Goal: Find specific page/section: Find specific page/section

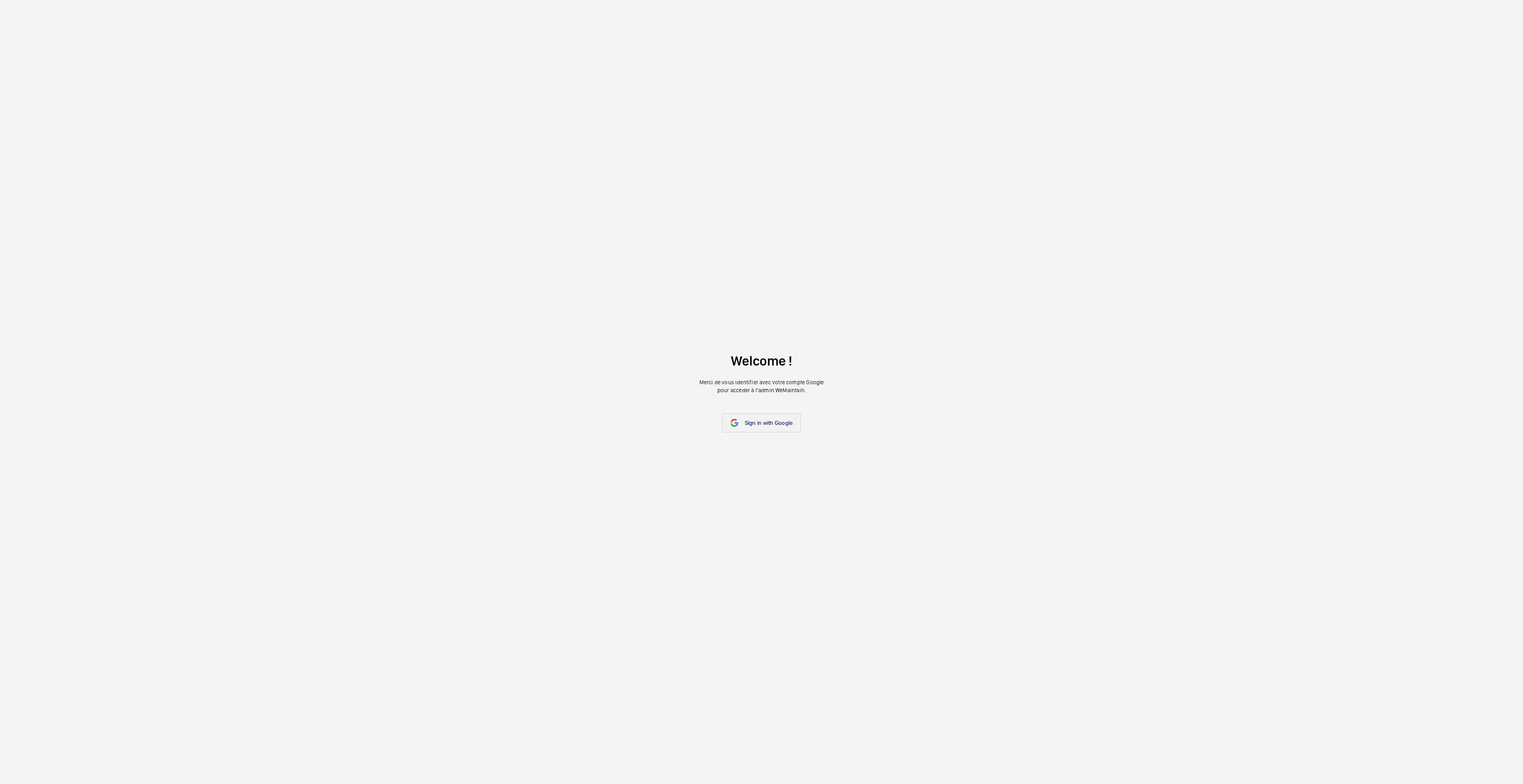
click at [763, 421] on span "Sign in with Google" at bounding box center [768, 423] width 48 height 7
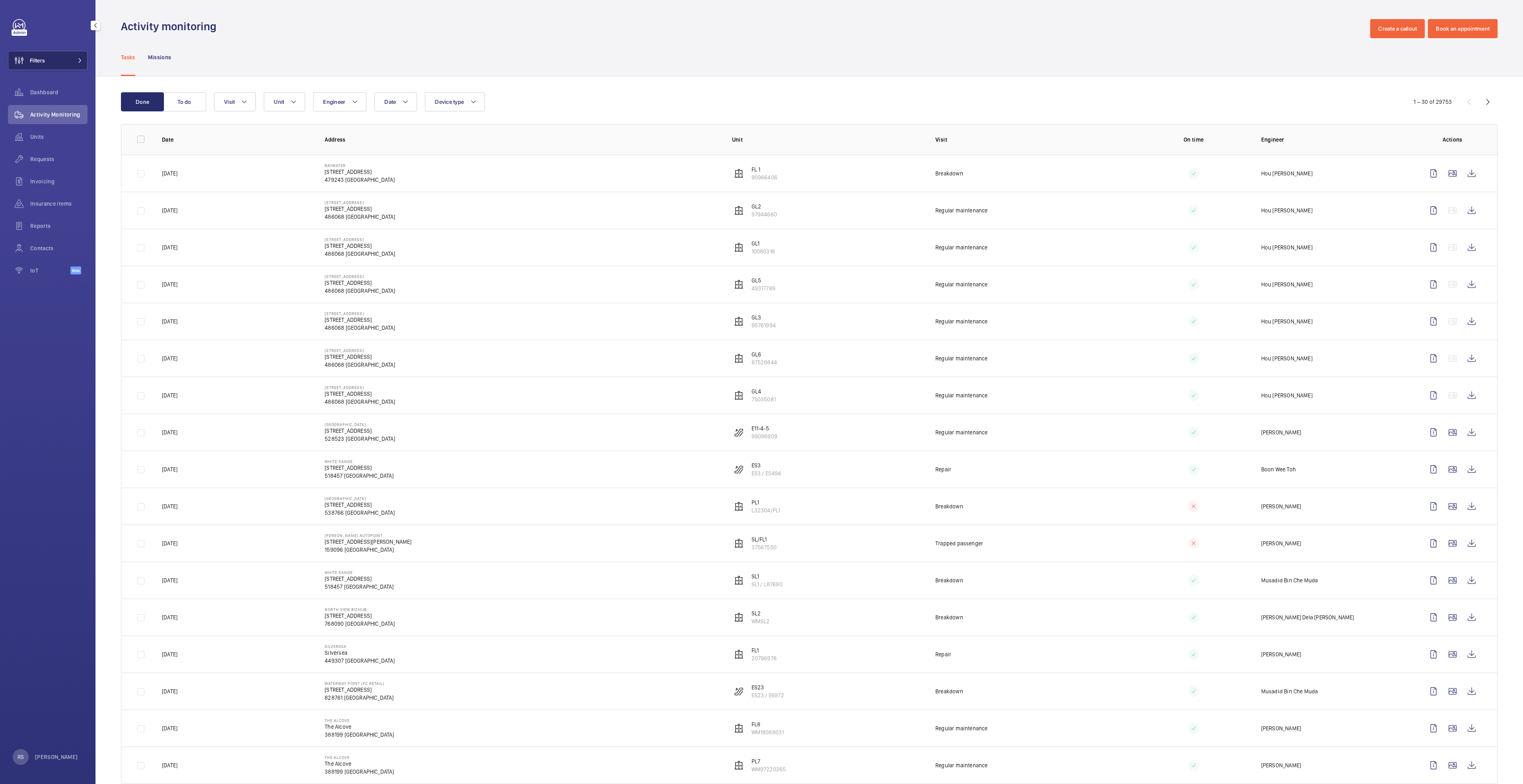
click at [79, 62] on mat-icon at bounding box center [80, 60] width 4 height 4
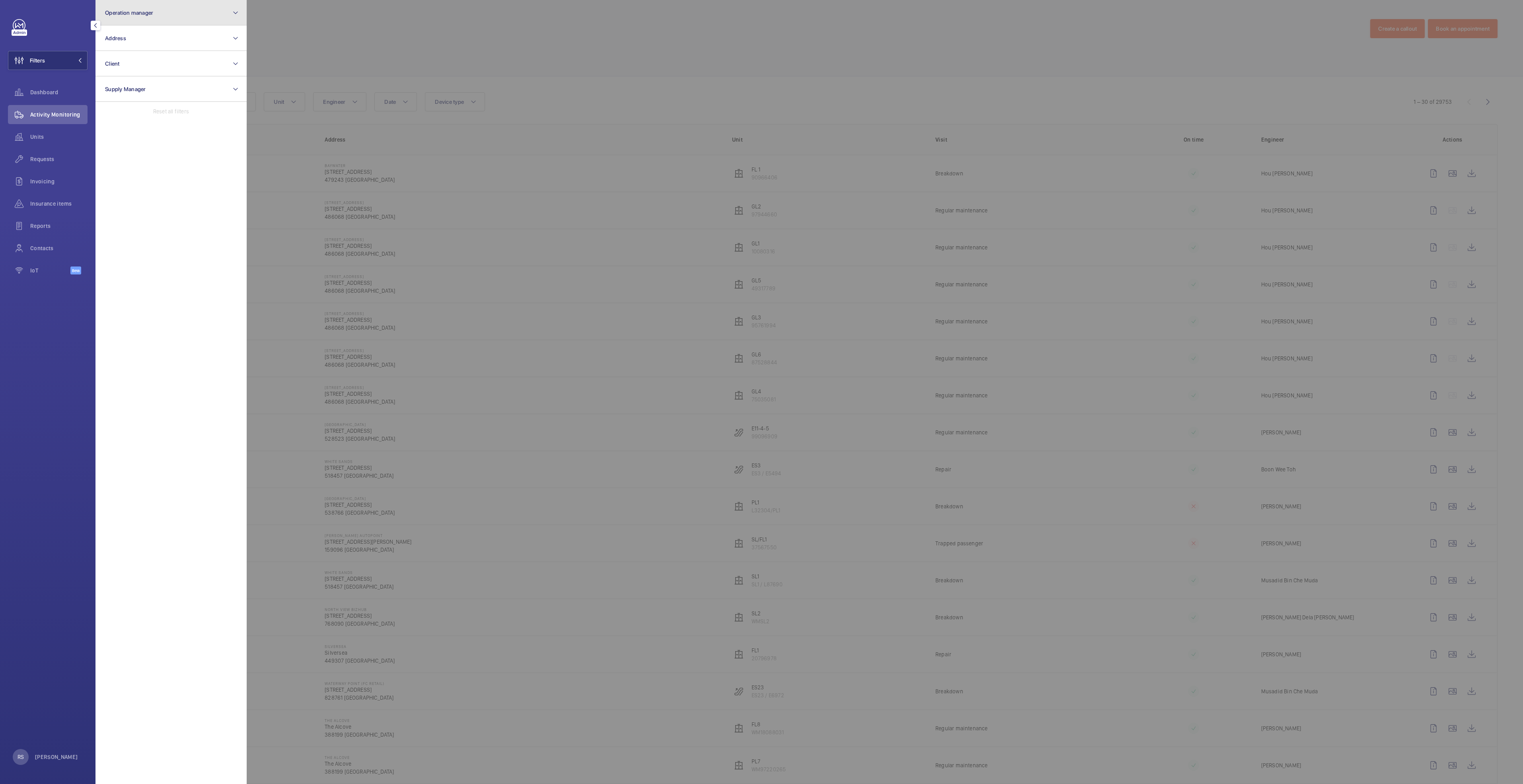
click at [180, 18] on button "Operation manager" at bounding box center [171, 13] width 151 height 25
click at [148, 84] on span "[PERSON_NAME]" at bounding box center [172, 83] width 110 height 8
click at [116, 84] on input "[PERSON_NAME]" at bounding box center [107, 83] width 16 height 16
checkbox input "true"
click at [325, 42] on div at bounding box center [1008, 392] width 1523 height 784
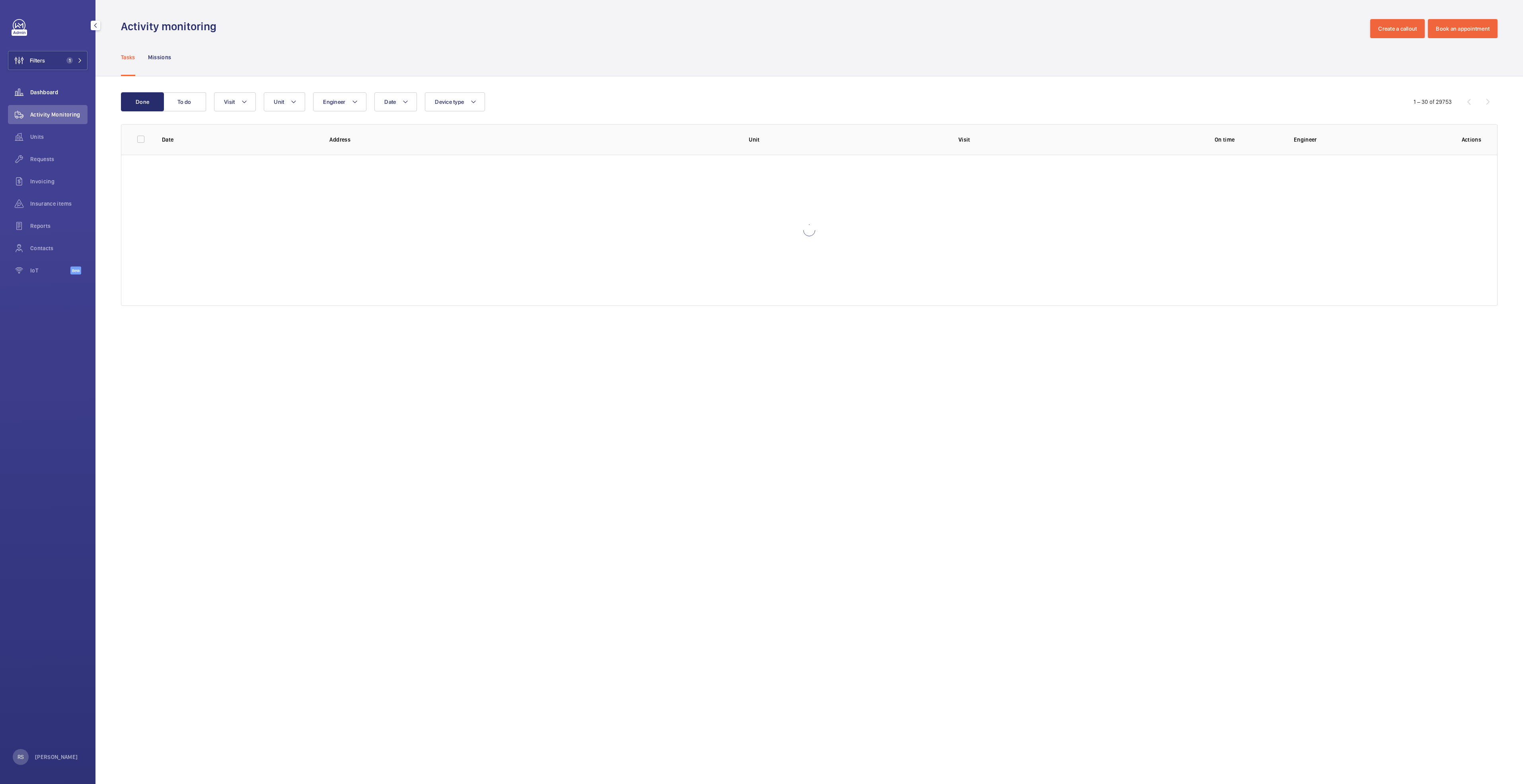
click at [54, 89] on span "Dashboard" at bounding box center [59, 92] width 57 height 8
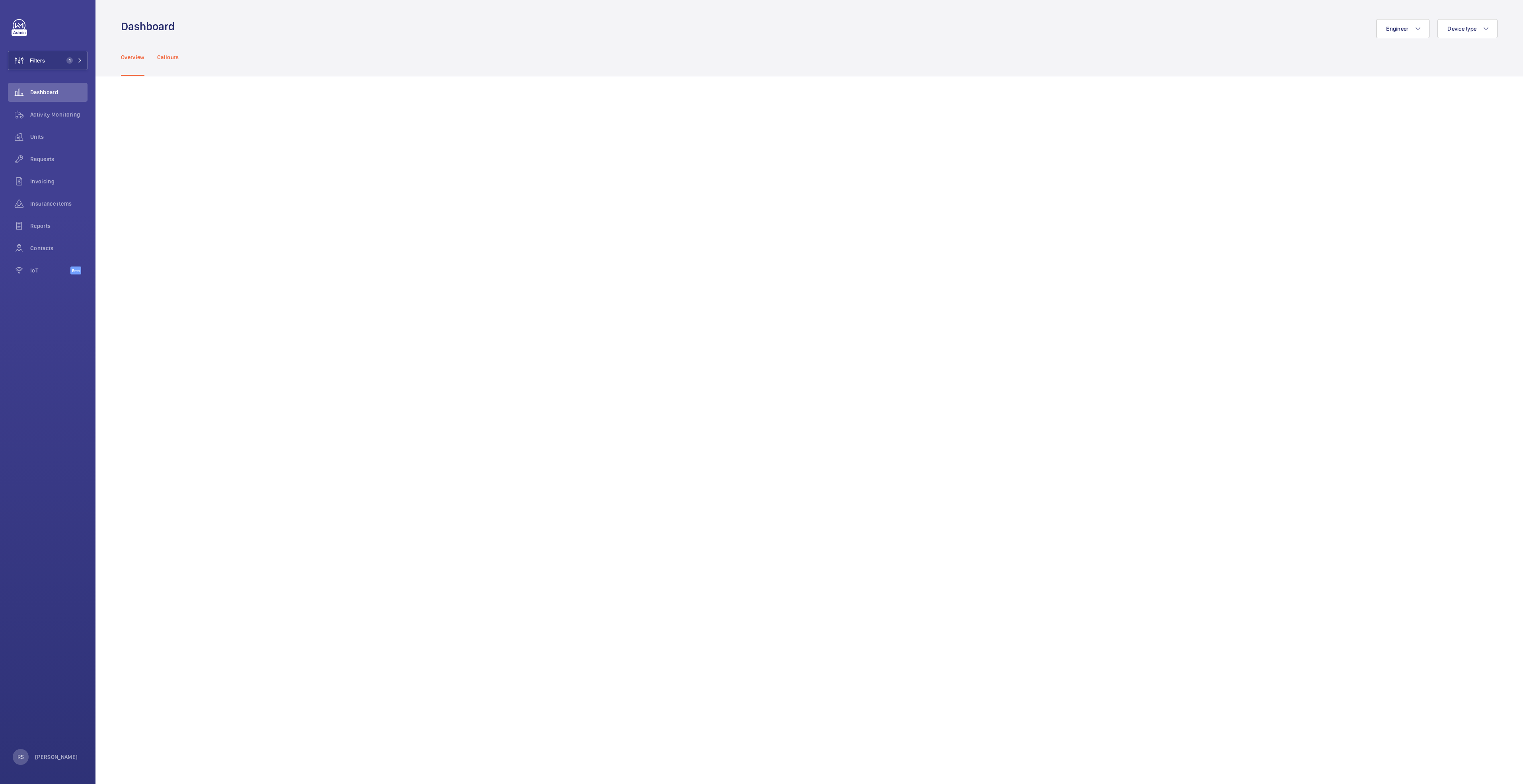
click at [169, 56] on p "Callouts" at bounding box center [168, 57] width 22 height 8
click at [249, 44] on div "Overview Callouts" at bounding box center [809, 57] width 1376 height 38
click at [213, 25] on div "Engineer Device type" at bounding box center [838, 29] width 1318 height 19
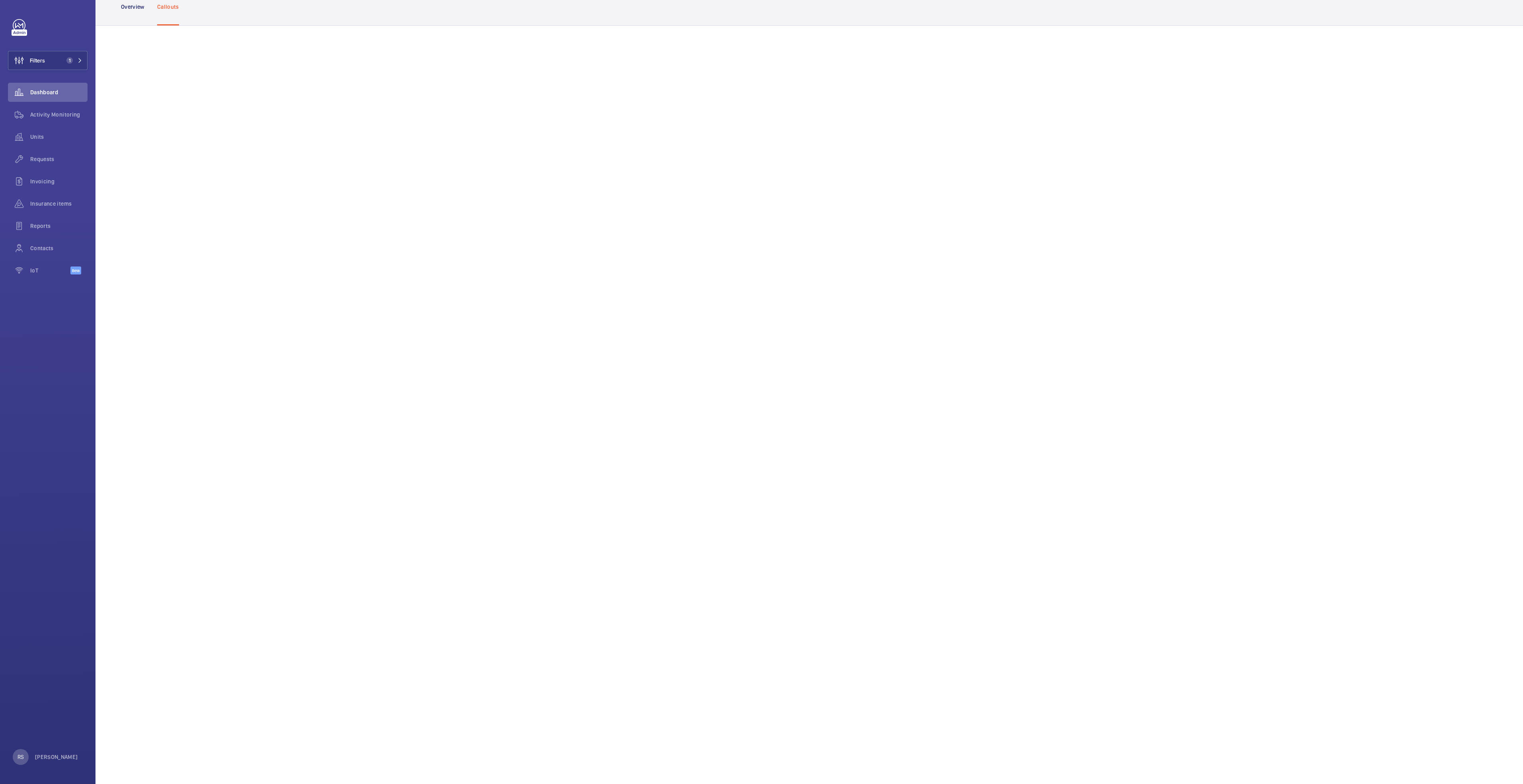
scroll to position [119, 0]
